Goal: Task Accomplishment & Management: Complete application form

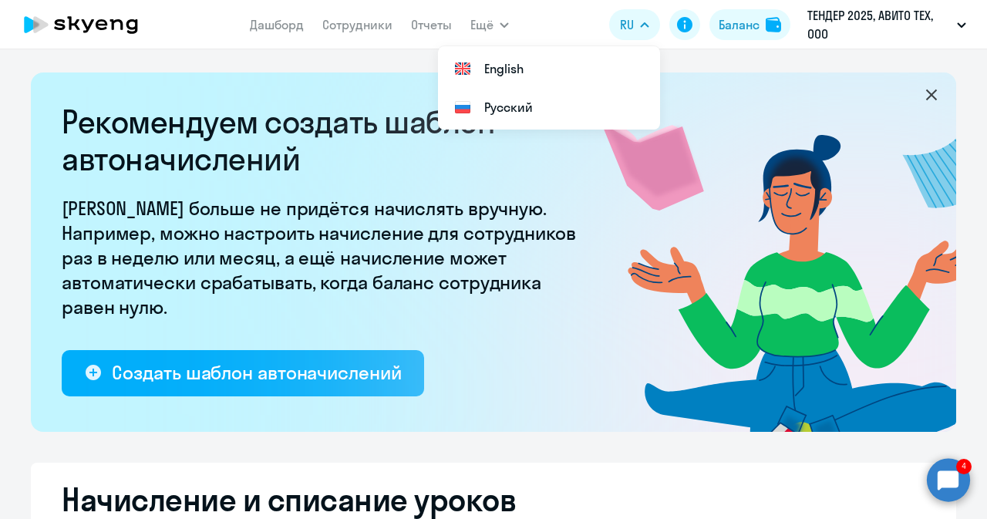
select select "10"
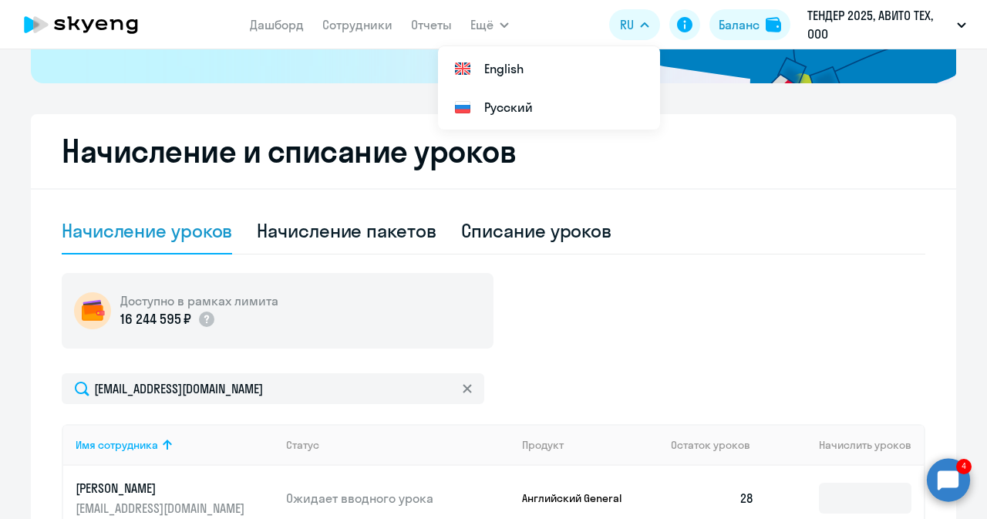
click at [939, 473] on circle at bounding box center [948, 479] width 43 height 43
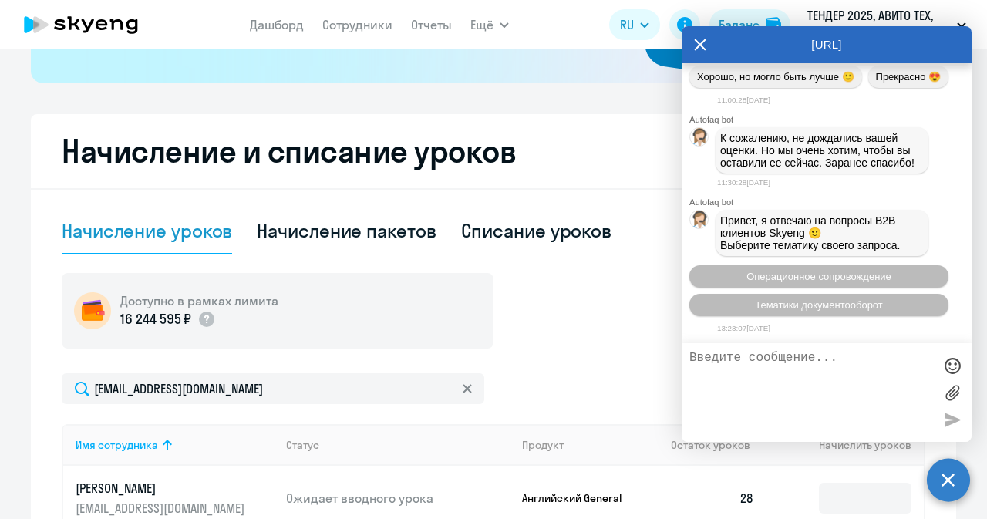
scroll to position [42904, 0]
click at [701, 44] on icon at bounding box center [701, 45] width 12 height 12
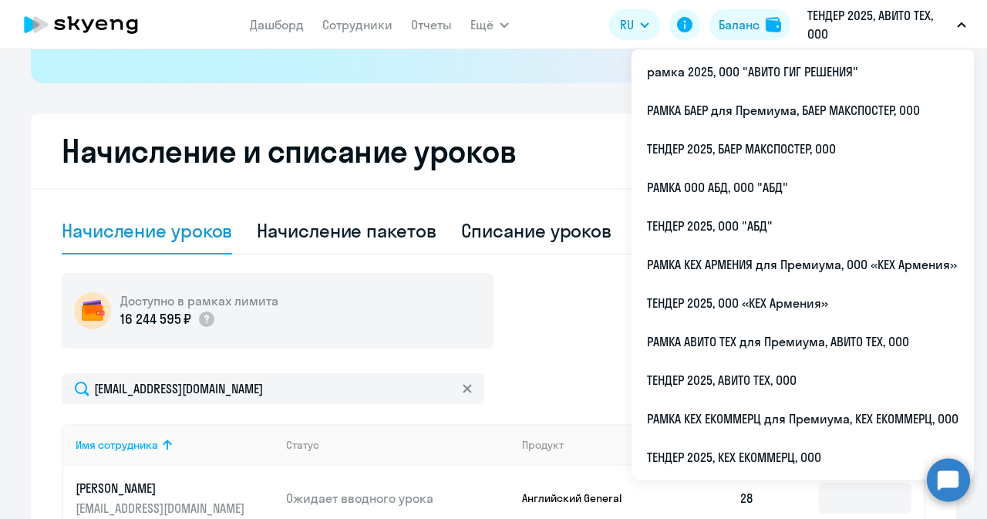
click at [821, 27] on p "ТЕНДЕР 2025, АВИТО ТЕХ, ООО" at bounding box center [878, 24] width 143 height 37
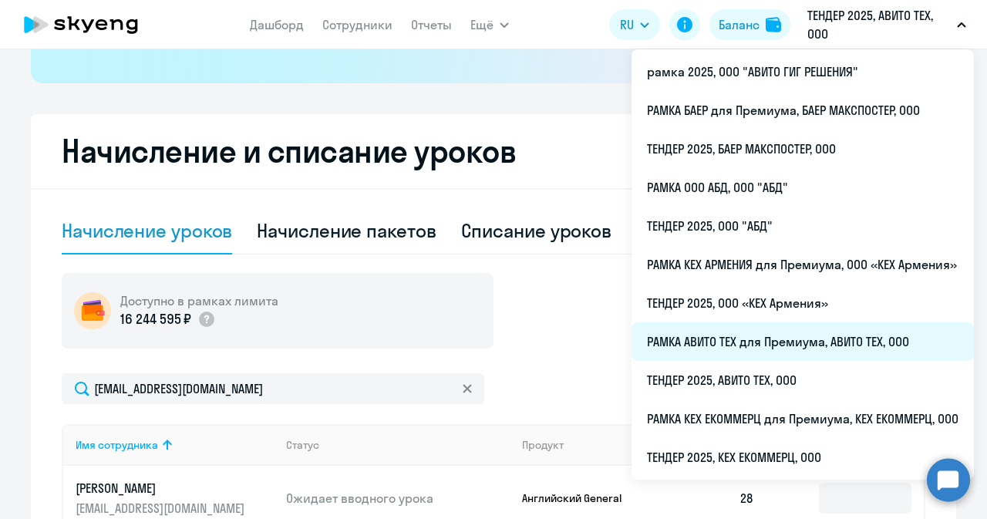
click at [741, 346] on li "РАМКА АВИТО ТЕХ для Премиума, АВИТО ТЕХ, ООО" at bounding box center [802, 341] width 342 height 39
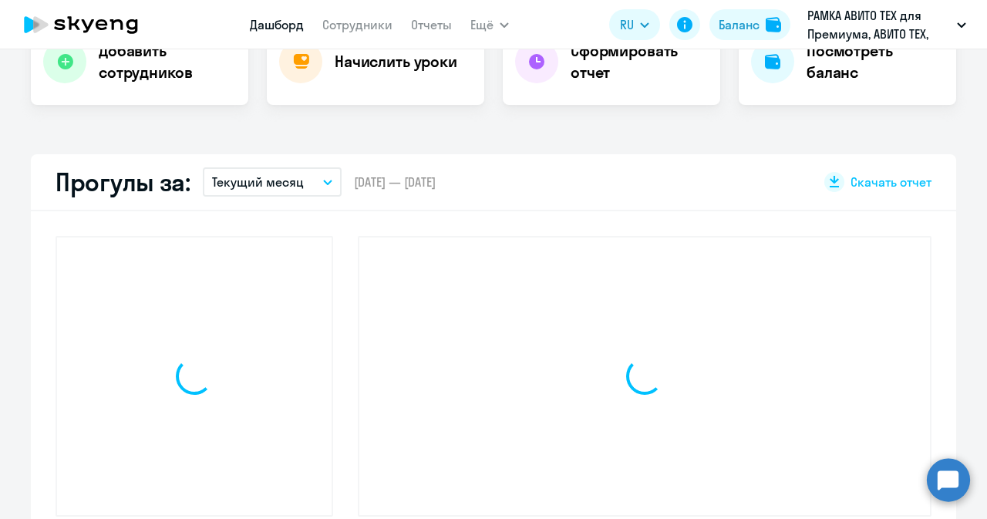
scroll to position [487, 0]
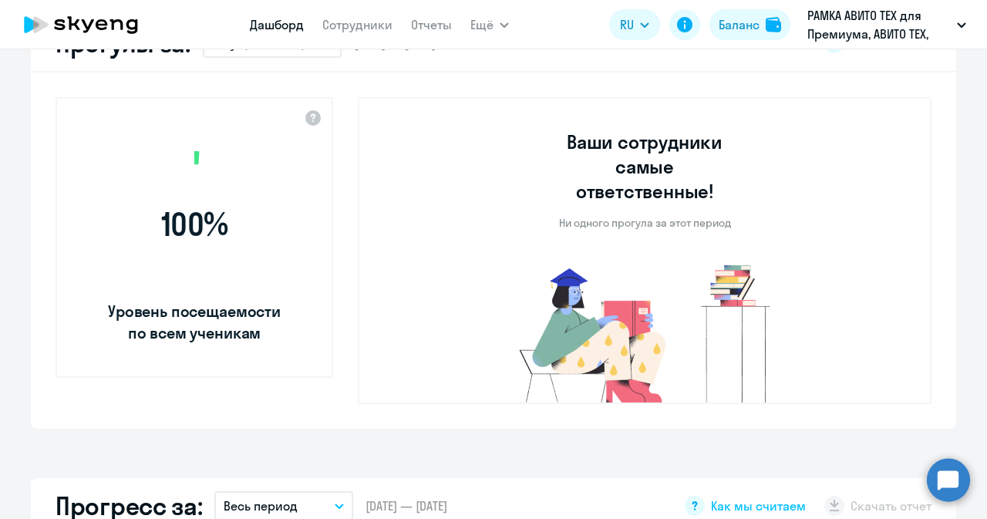
select select "30"
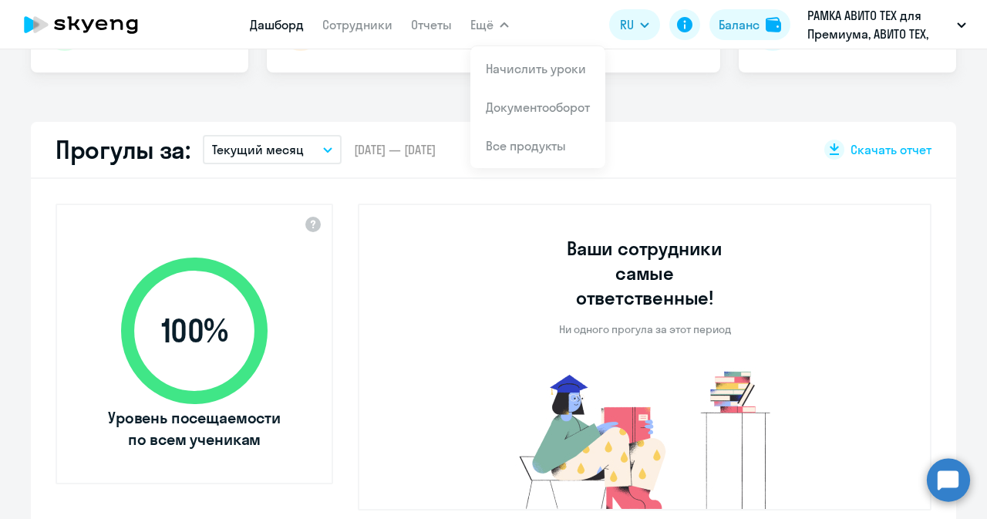
scroll to position [378, 0]
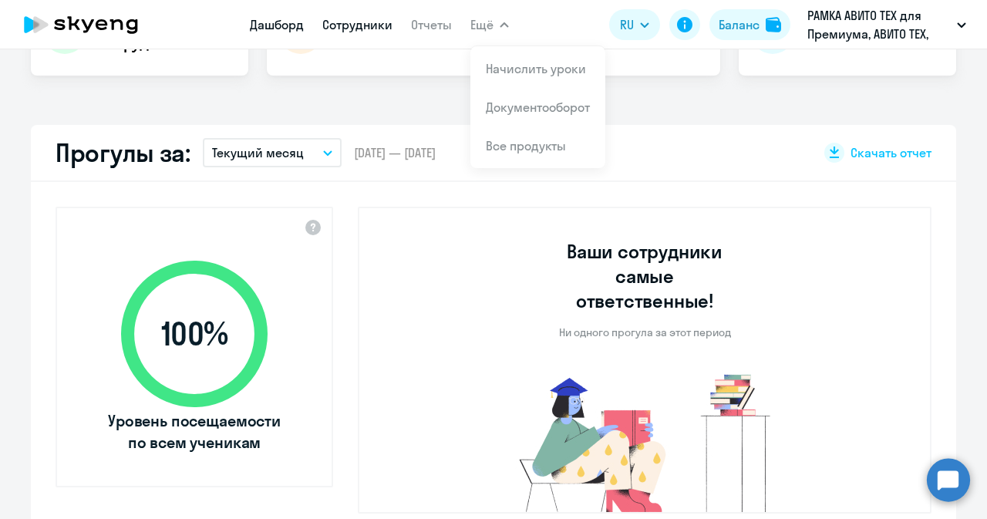
click at [348, 29] on link "Сотрудники" at bounding box center [357, 24] width 70 height 15
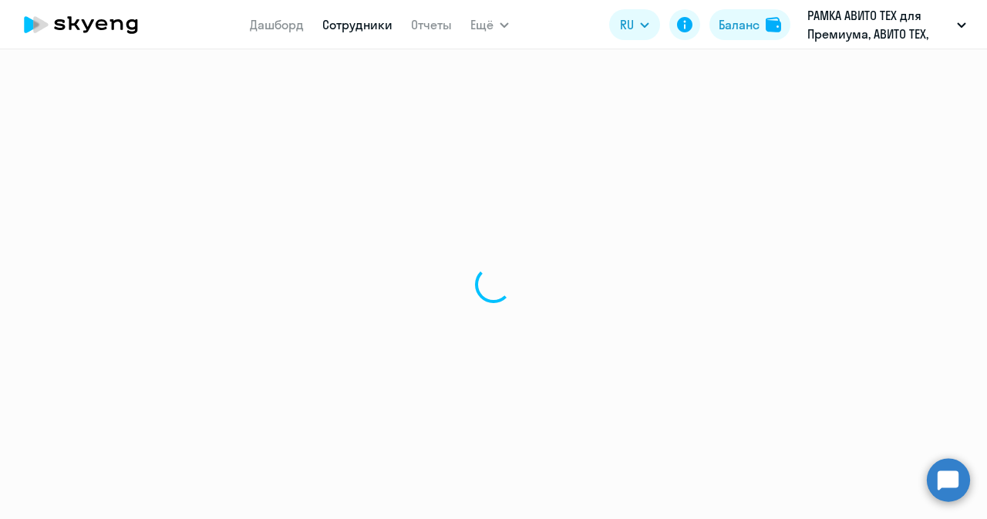
select select "30"
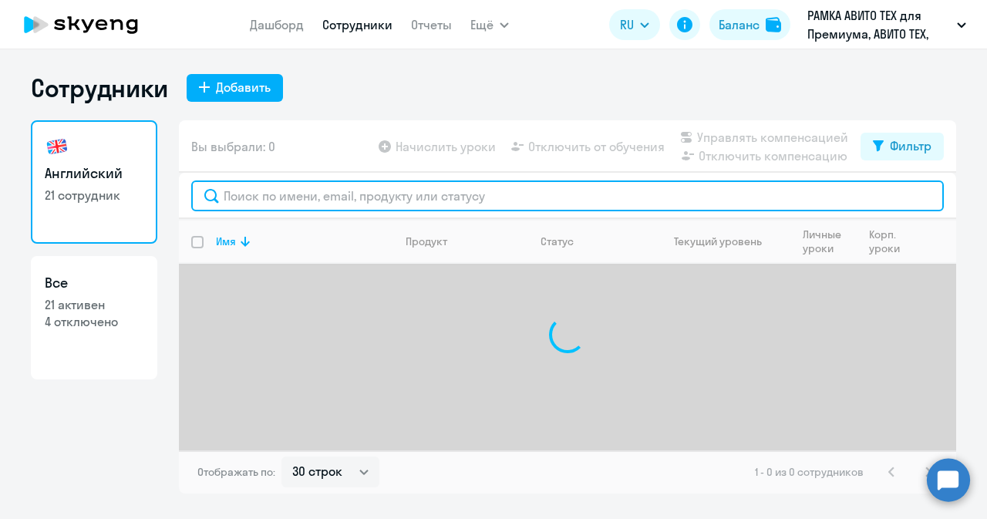
click at [305, 192] on input "text" at bounding box center [567, 195] width 752 height 31
type input "т"
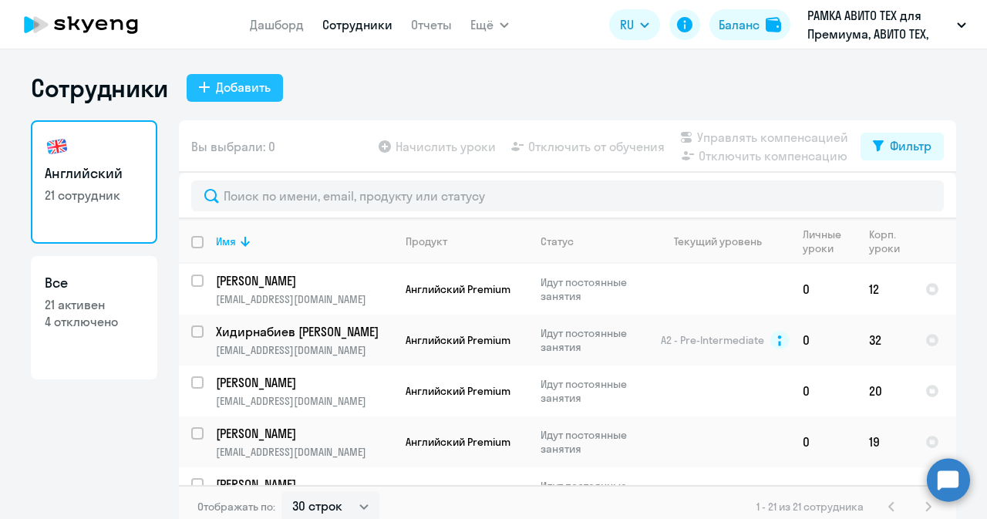
click at [244, 97] on button "Добавить" at bounding box center [235, 88] width 96 height 28
select select "english_adult_not_native_speaker_premium"
select select "3"
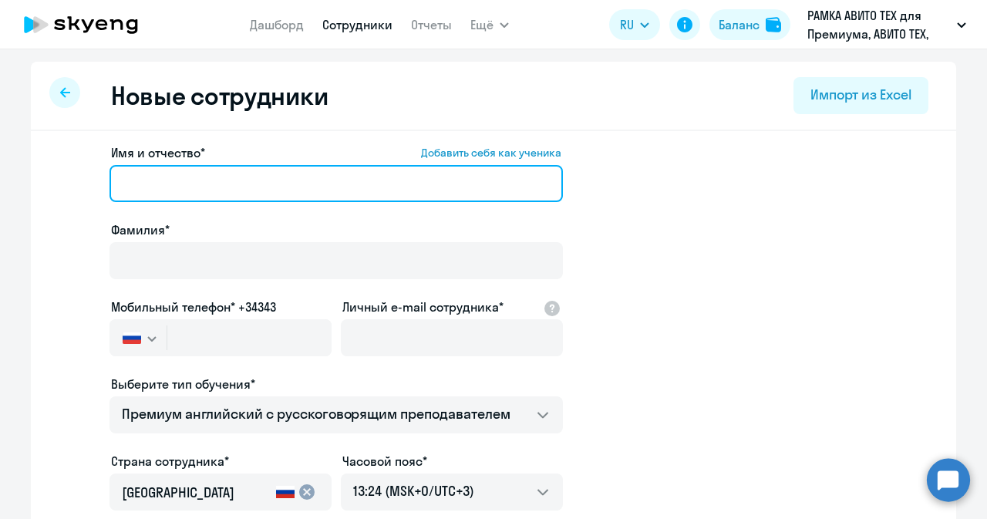
click at [359, 190] on input "Имя и отчество* Добавить себя как ученика" at bounding box center [335, 183] width 453 height 37
paste input "[PERSON_NAME]"
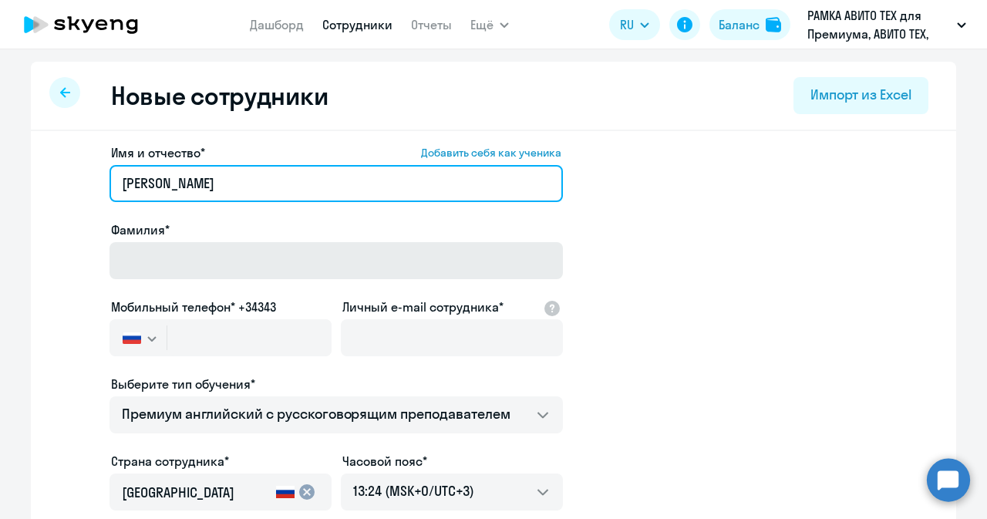
type input "[PERSON_NAME]"
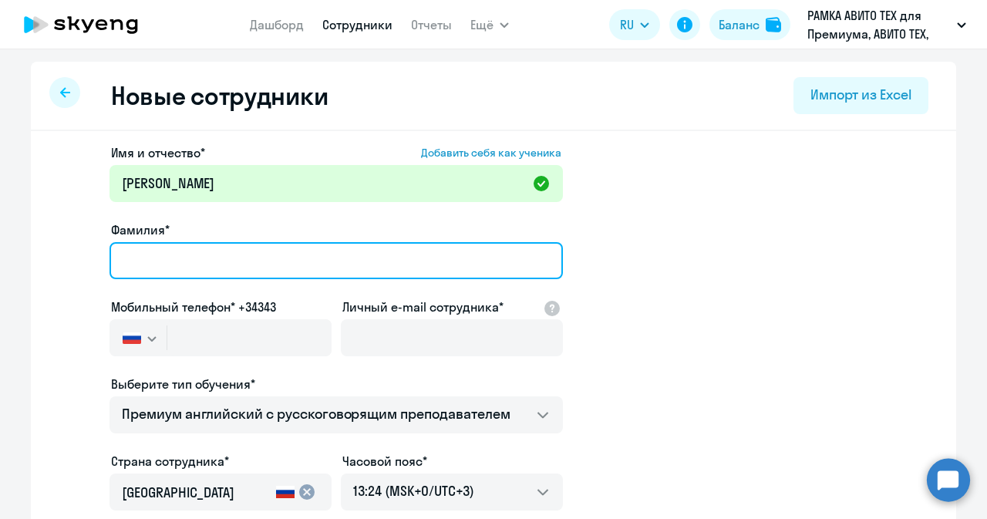
click at [328, 260] on input "Фамилия*" at bounding box center [335, 260] width 453 height 37
type input "[PERSON_NAME]"
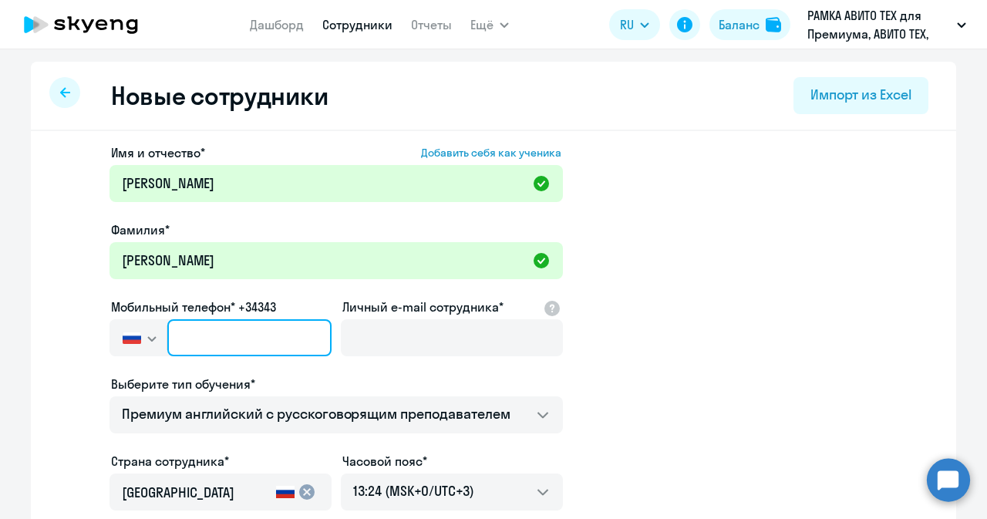
paste input "[PHONE_NUMBER]"
click at [232, 331] on input "text" at bounding box center [249, 337] width 164 height 37
type input "[PHONE_NUMBER]"
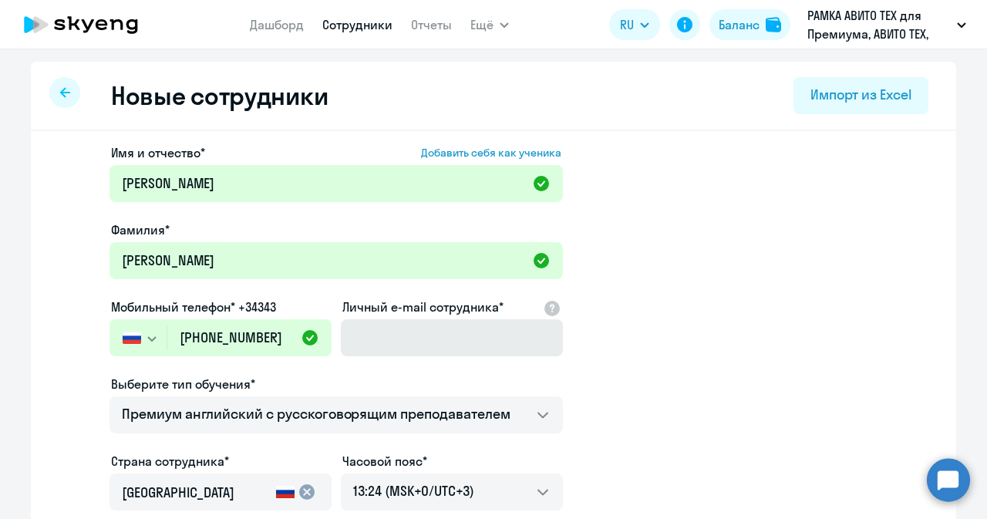
drag, startPoint x: 422, startPoint y: 317, endPoint x: 416, endPoint y: 346, distance: 29.9
click at [416, 346] on div "Личный e-mail сотрудника*" at bounding box center [452, 330] width 222 height 65
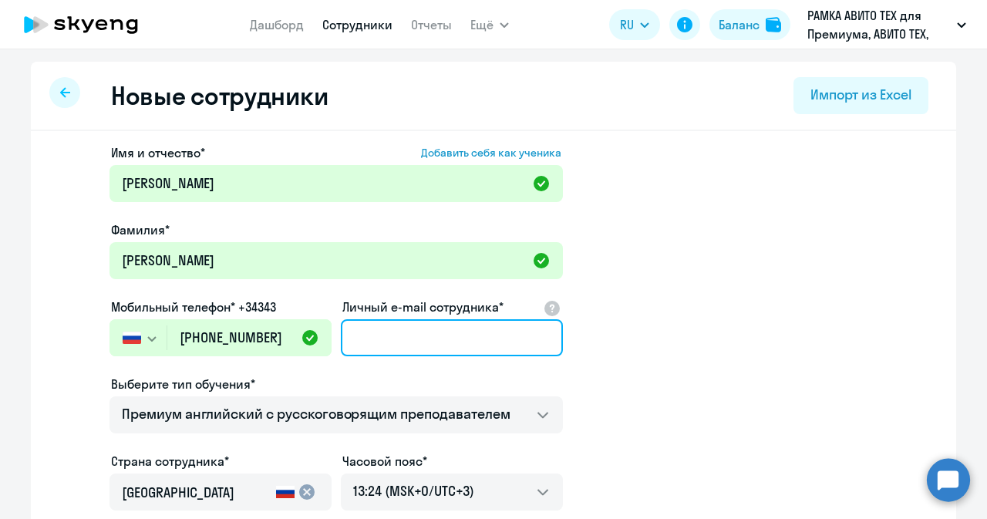
click at [416, 346] on input "Личный e-mail сотрудника*" at bounding box center [452, 337] width 222 height 37
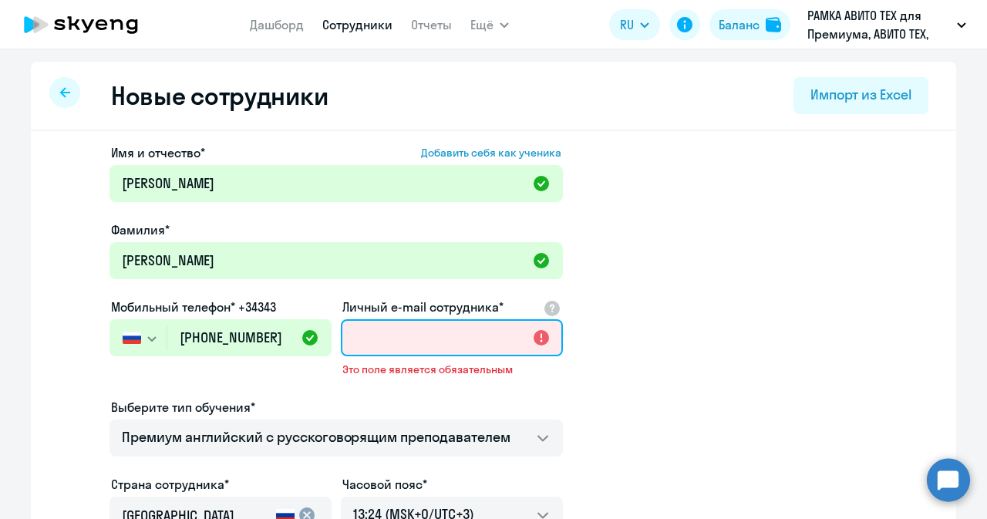
paste input "[EMAIL_ADDRESS][DOMAIN_NAME]"
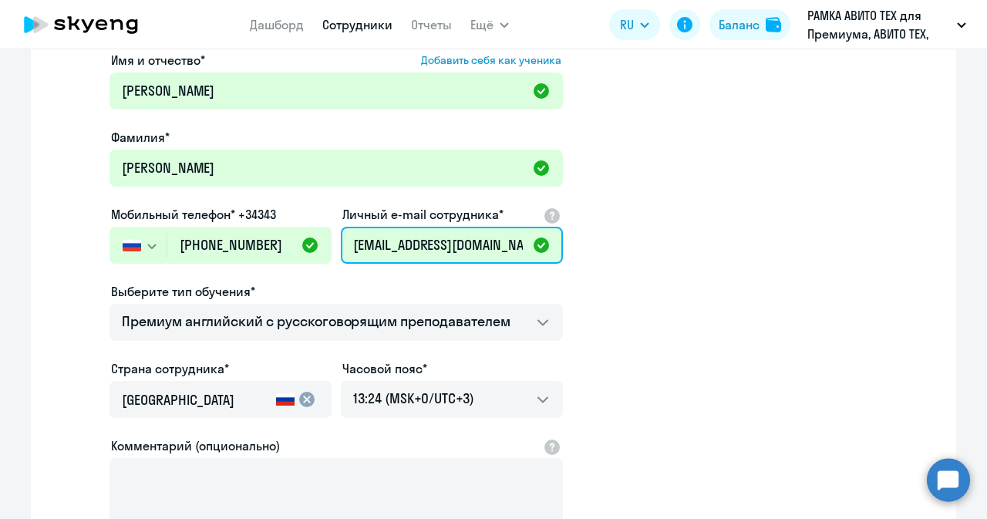
scroll to position [96, 0]
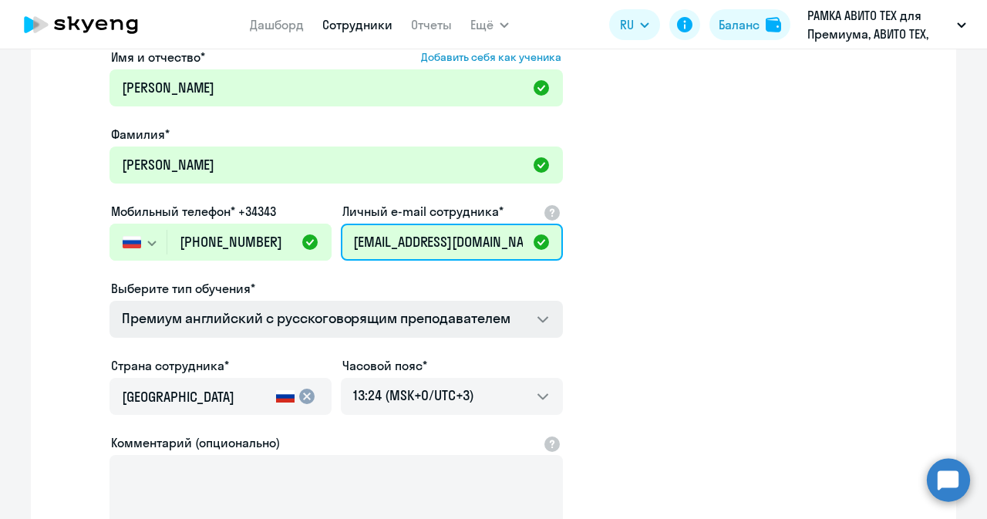
type input "[EMAIL_ADDRESS][DOMAIN_NAME]"
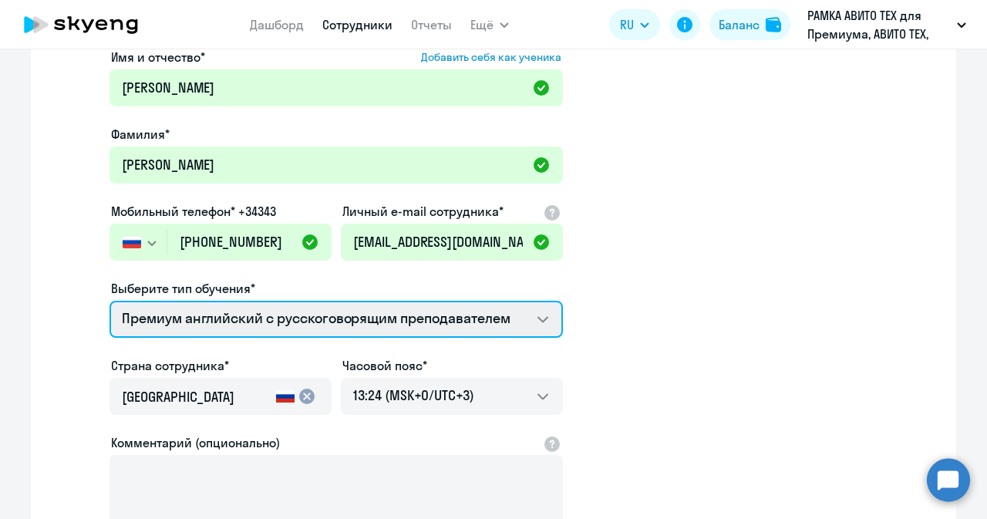
click at [520, 317] on select "Премиум английский с русскоговорящим преподавателем" at bounding box center [335, 319] width 453 height 37
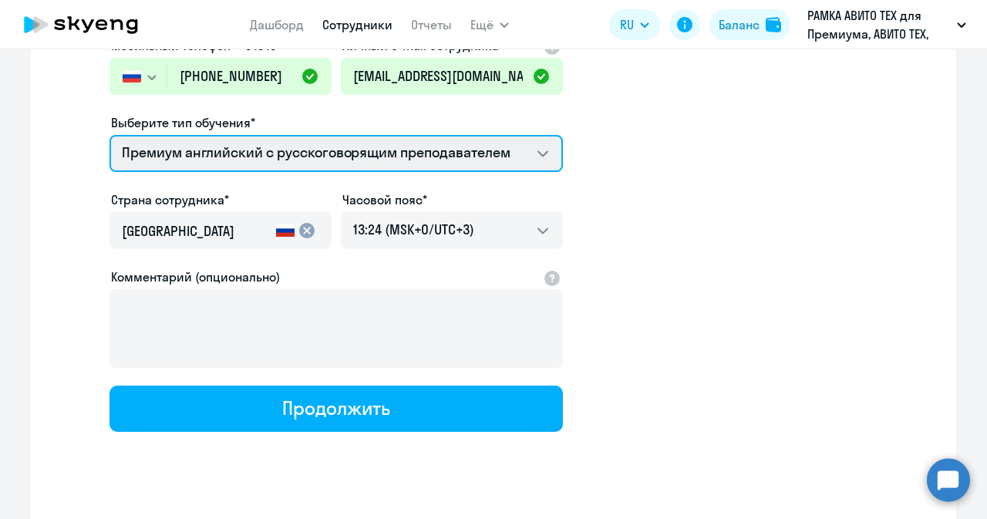
scroll to position [281, 0]
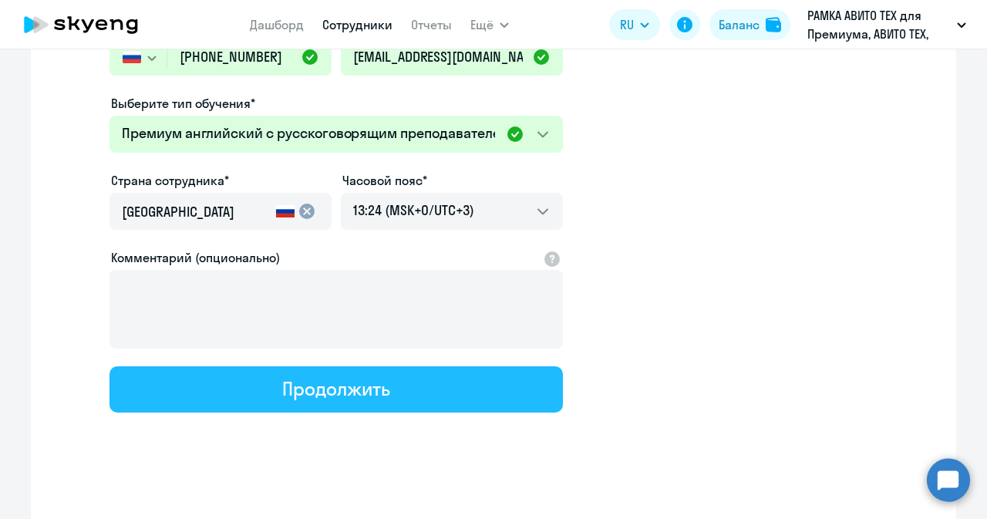
click at [432, 379] on button "Продолжить" at bounding box center [335, 389] width 453 height 46
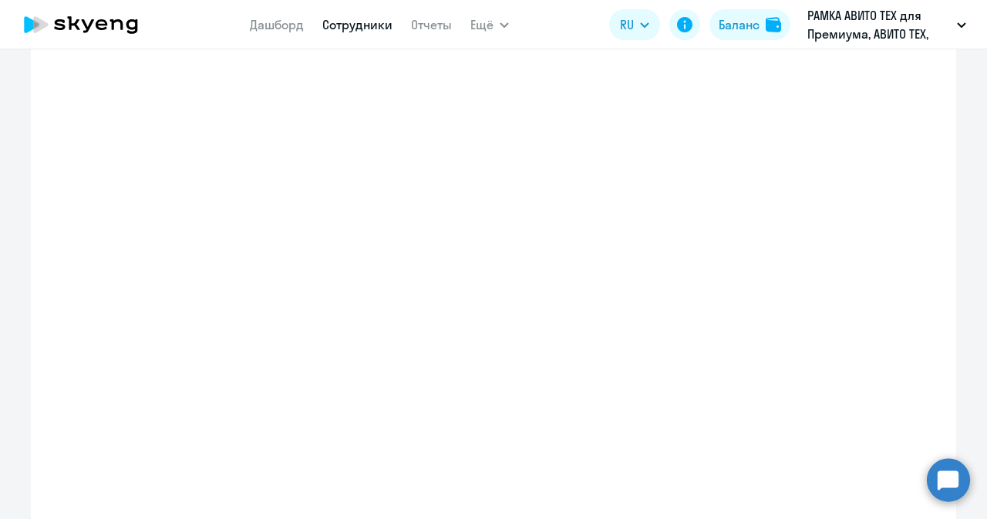
select select "english_adult_not_native_speaker_premium"
select select "3"
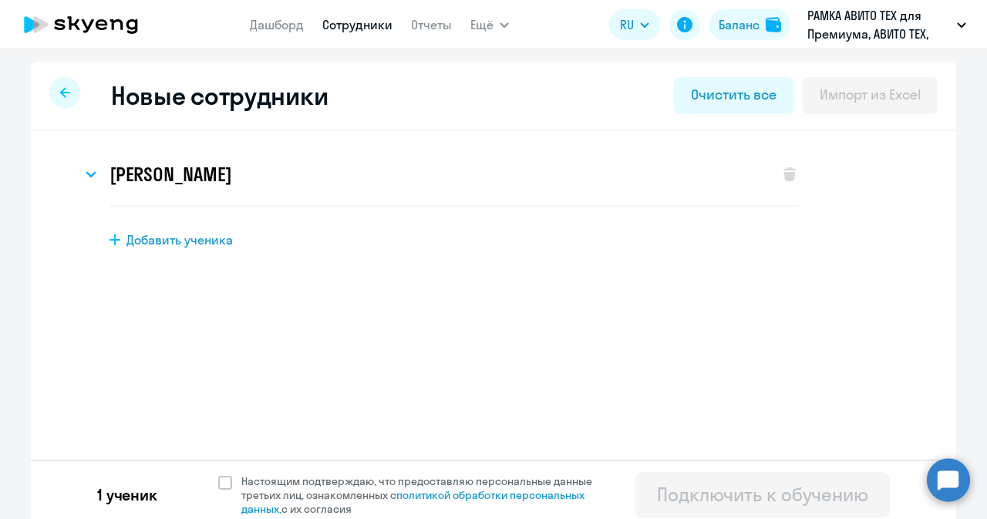
scroll to position [9, 0]
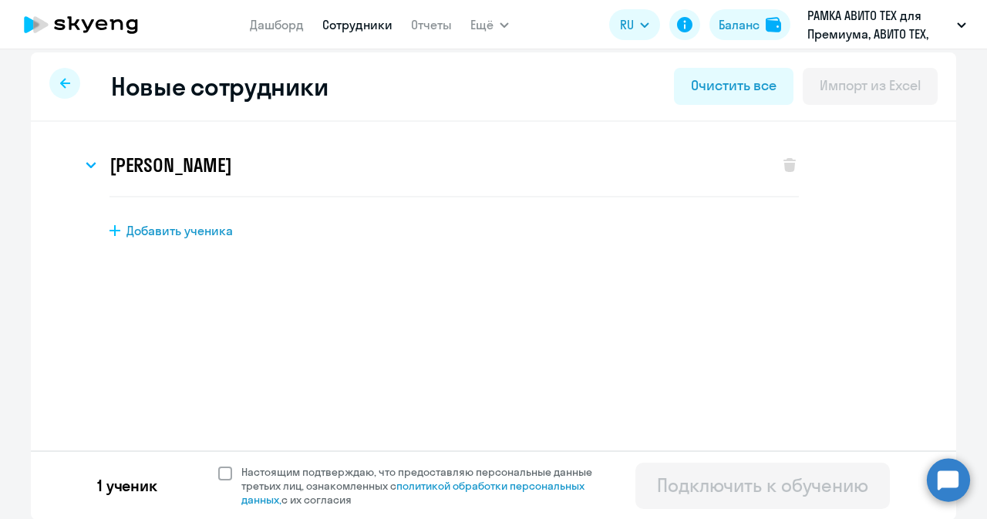
click at [218, 471] on span at bounding box center [225, 473] width 14 height 14
click at [217, 465] on input "Настоящим подтверждаю, что предоставляю персональные данные третьих лиц, ознако…" at bounding box center [217, 464] width 1 height 1
checkbox input "true"
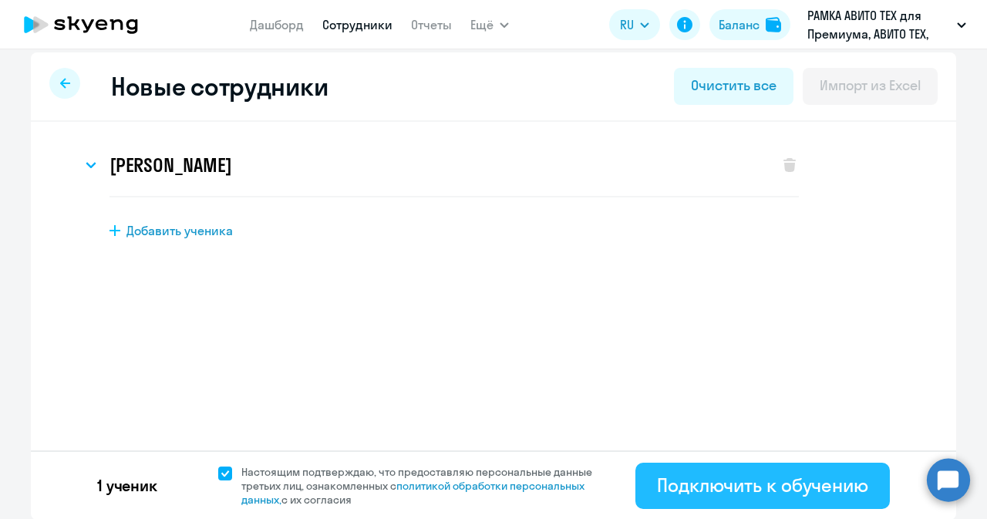
click at [680, 482] on div "Подключить к обучению" at bounding box center [762, 485] width 211 height 25
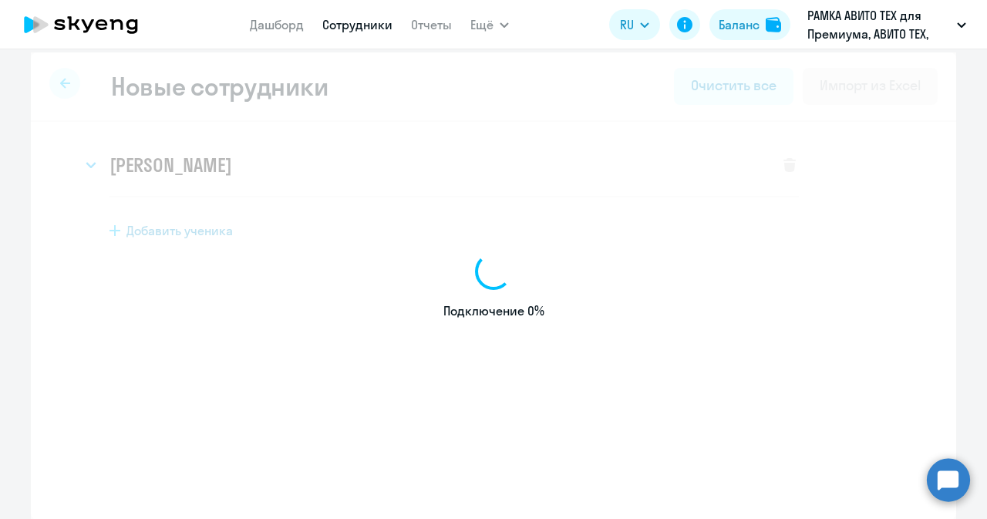
select select "english_adult_not_native_speaker_premium"
select select "3"
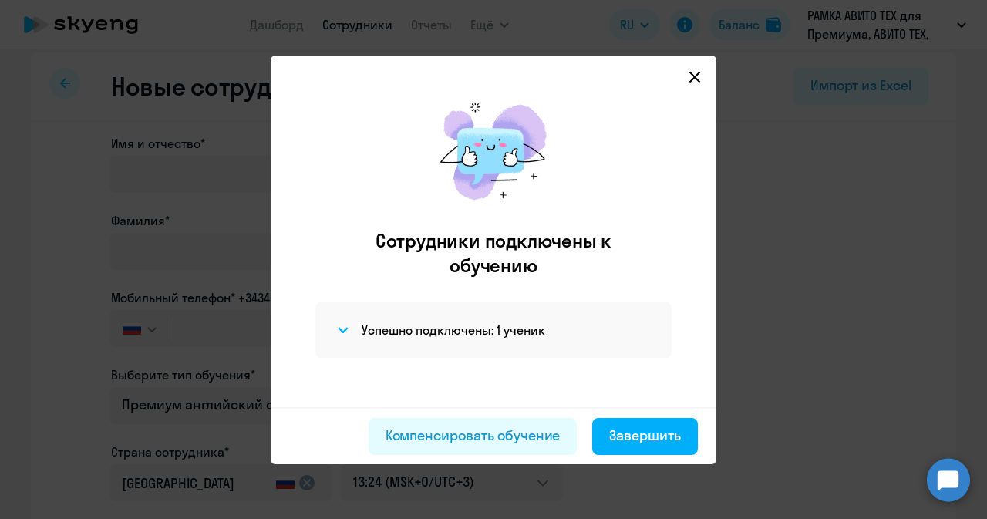
click at [697, 69] on svg-icon at bounding box center [694, 77] width 19 height 19
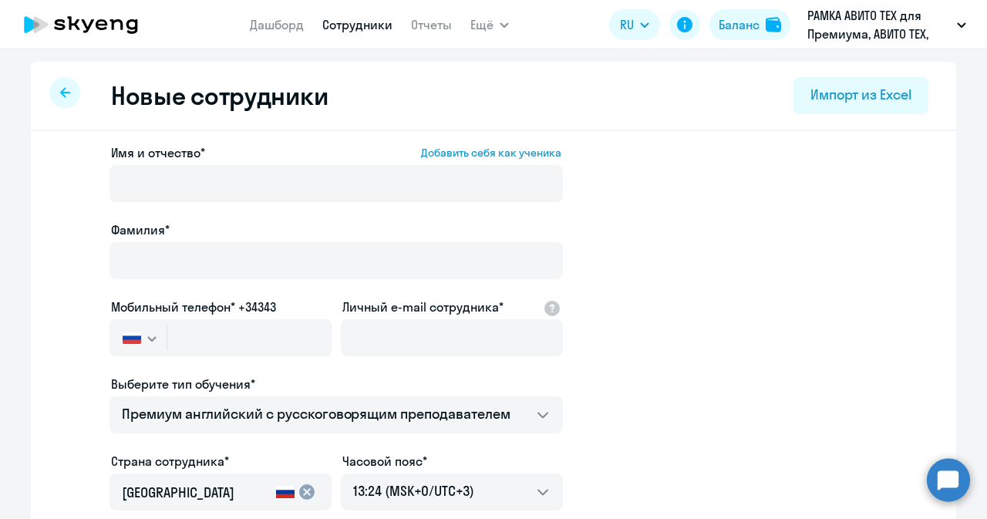
select select "30"
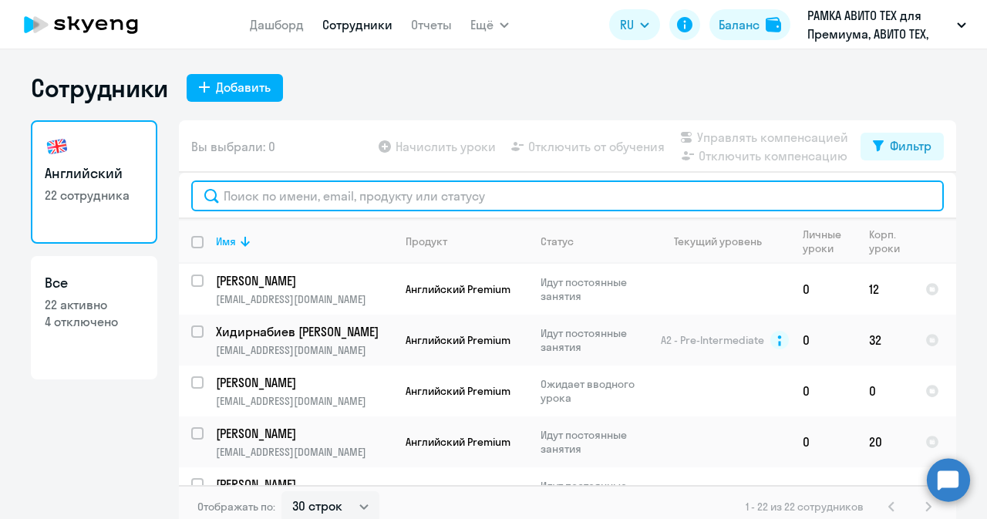
click at [315, 195] on input "text" at bounding box center [567, 195] width 752 height 31
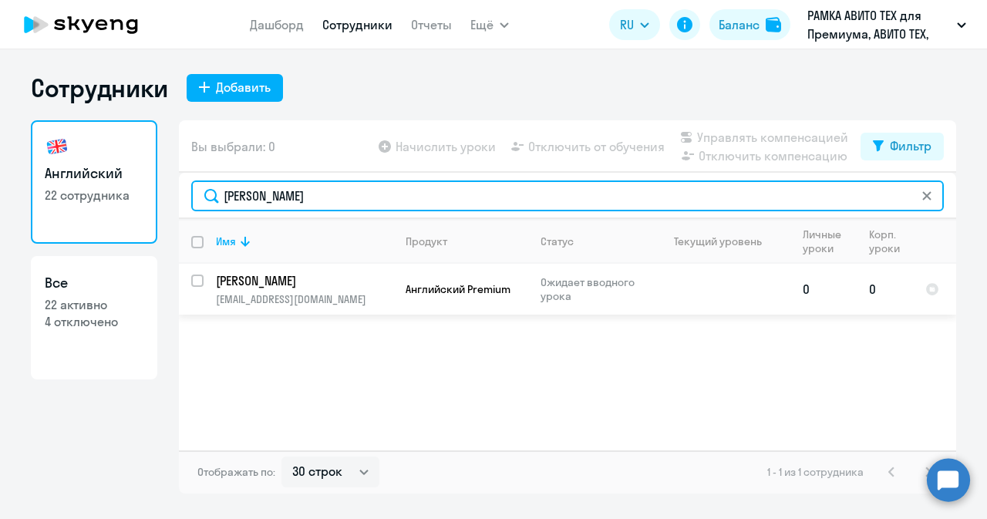
type input "[PERSON_NAME]"
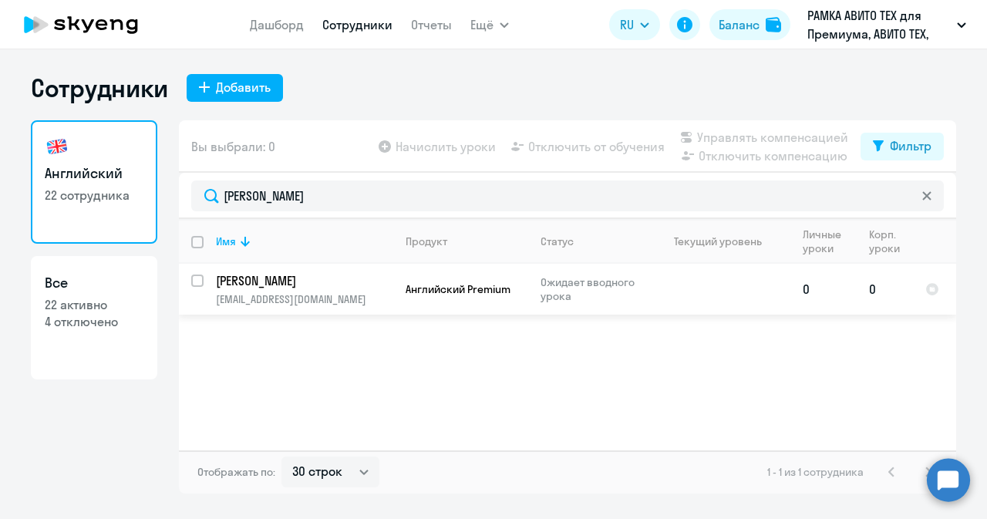
click at [210, 281] on td "[PERSON_NAME] [PERSON_NAME][EMAIL_ADDRESS][DOMAIN_NAME]" at bounding box center [299, 289] width 190 height 51
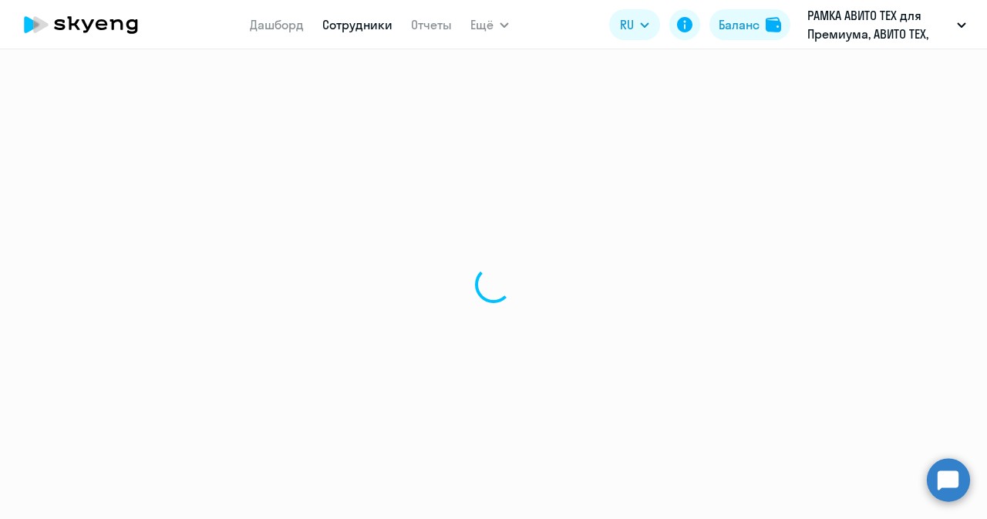
select select "english"
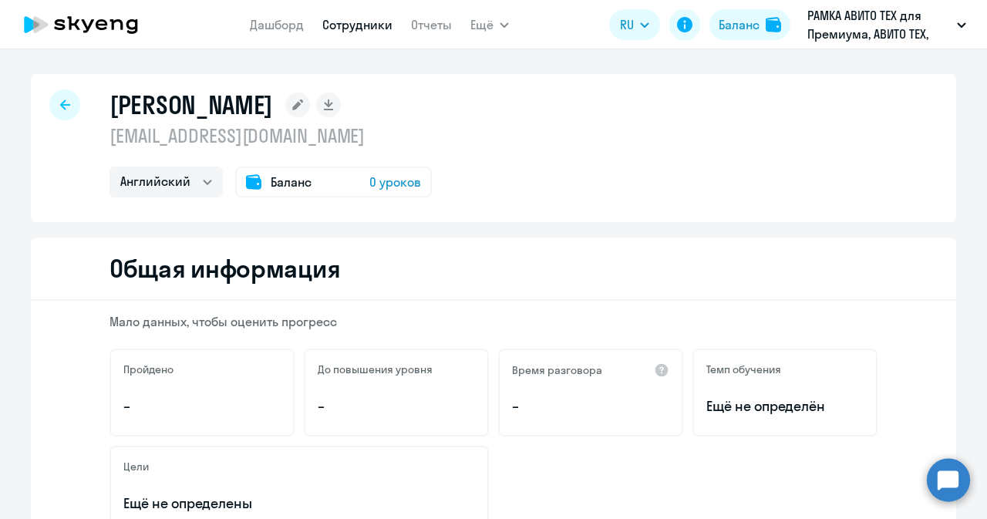
click at [392, 189] on span "0 уроков" at bounding box center [395, 182] width 52 height 19
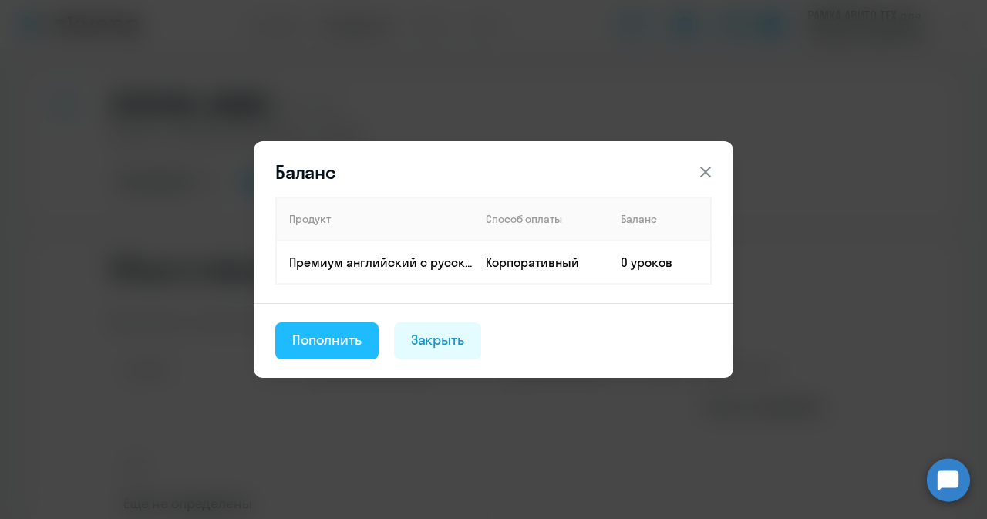
click at [319, 330] on div "Пополнить" at bounding box center [326, 340] width 69 height 20
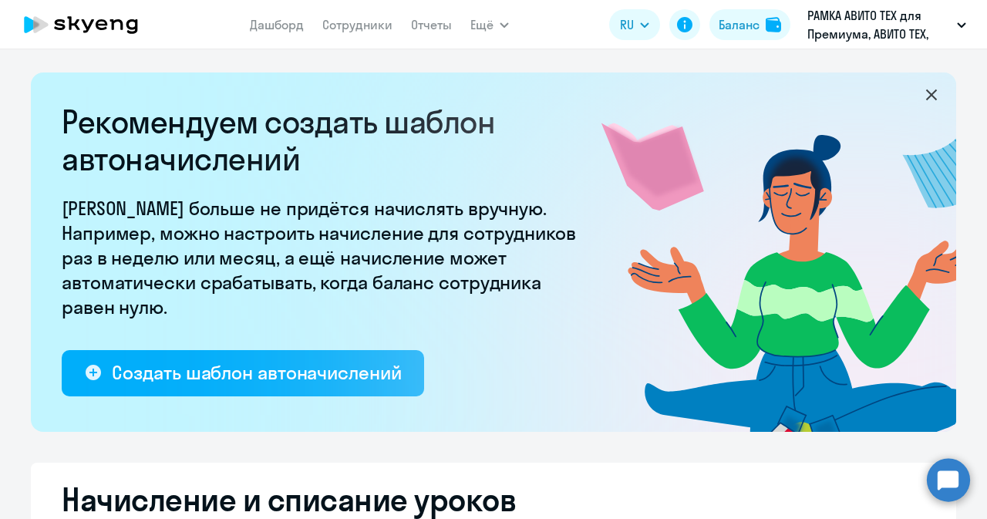
select select "10"
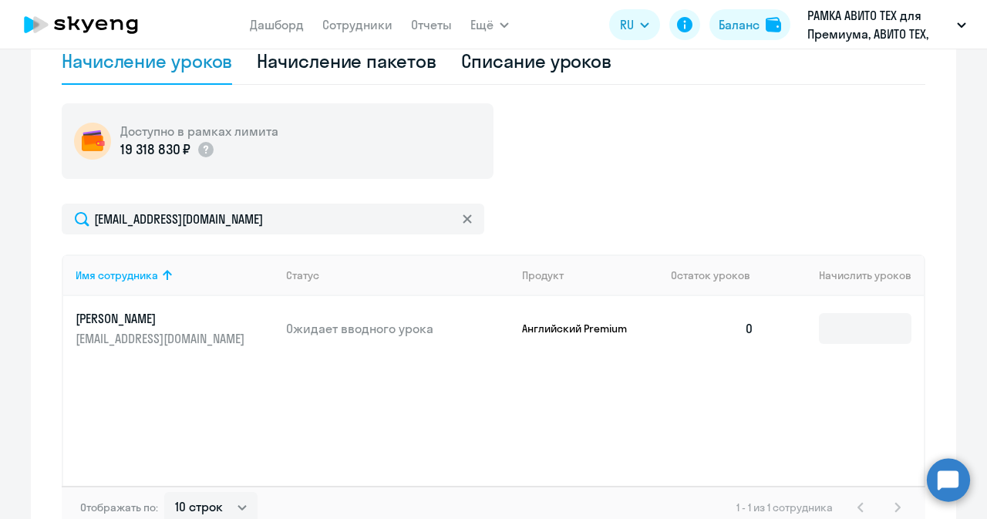
scroll to position [519, 0]
click at [854, 319] on input at bounding box center [865, 327] width 93 height 31
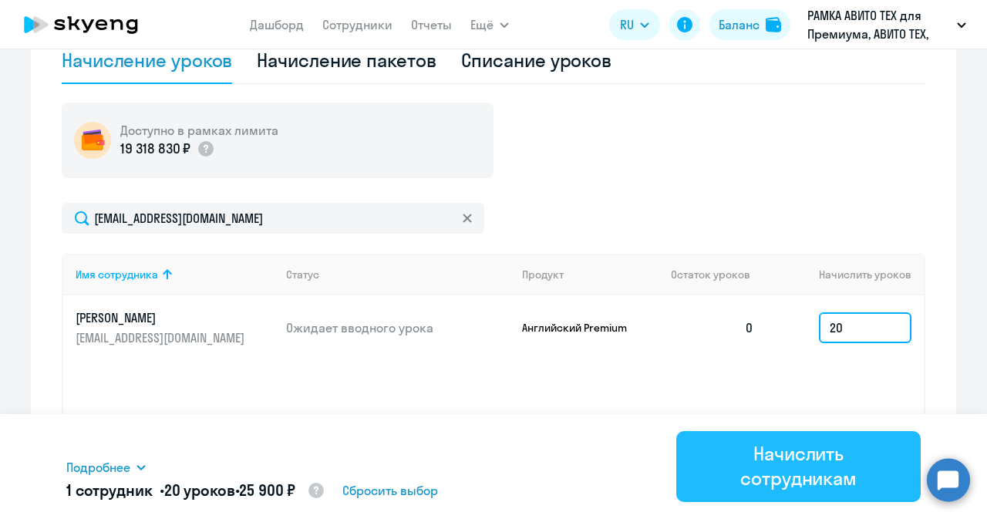
type input "20"
click at [766, 477] on div "Начислить сотрудникам" at bounding box center [798, 465] width 201 height 49
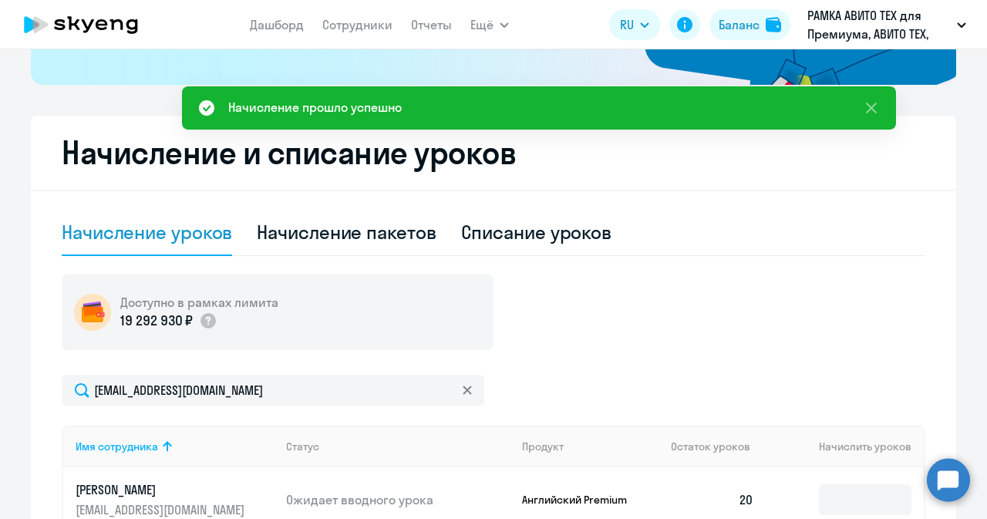
scroll to position [320, 0]
